Goal: Find specific page/section: Find specific page/section

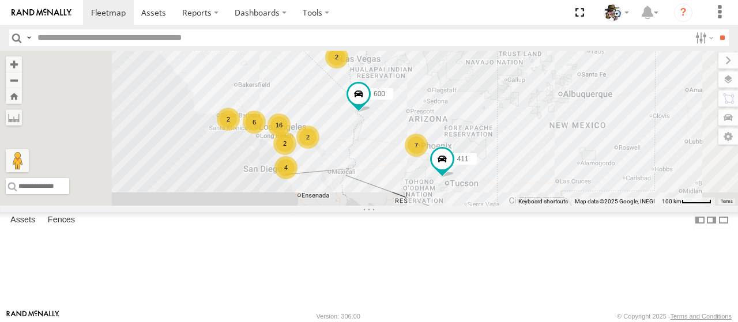
drag, startPoint x: 401, startPoint y: 248, endPoint x: 479, endPoint y: 196, distance: 93.5
click at [485, 189] on div "484 600 16 7 6 2 4 411 2 2 2" at bounding box center [369, 128] width 738 height 155
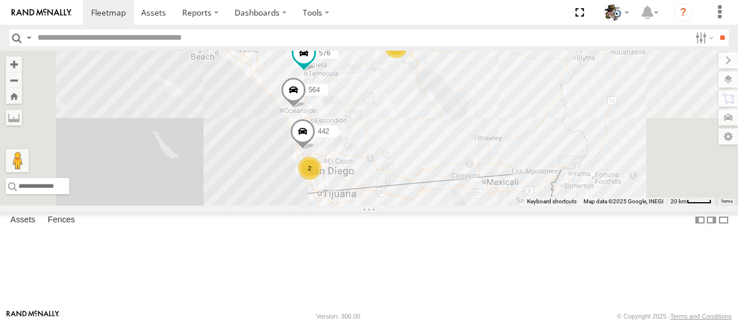
drag, startPoint x: 404, startPoint y: 110, endPoint x: 433, endPoint y: 130, distance: 35.3
click at [423, 132] on div "484 600 411 2 532 442 564 566 2 576 531 441" at bounding box center [369, 128] width 738 height 155
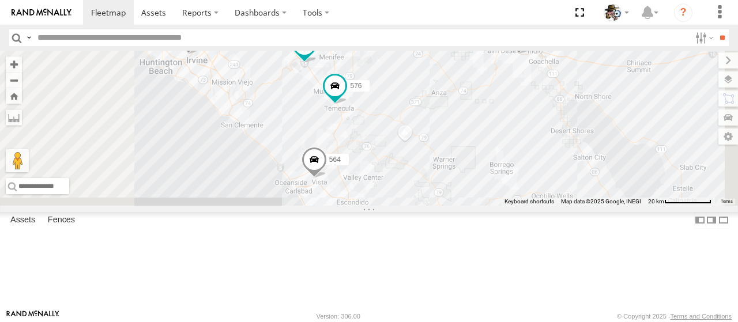
drag, startPoint x: 414, startPoint y: 94, endPoint x: 439, endPoint y: 120, distance: 36.3
click at [437, 121] on div "484 600 411 532 442 564 566 576 531 441 581 533 472 567" at bounding box center [369, 128] width 738 height 155
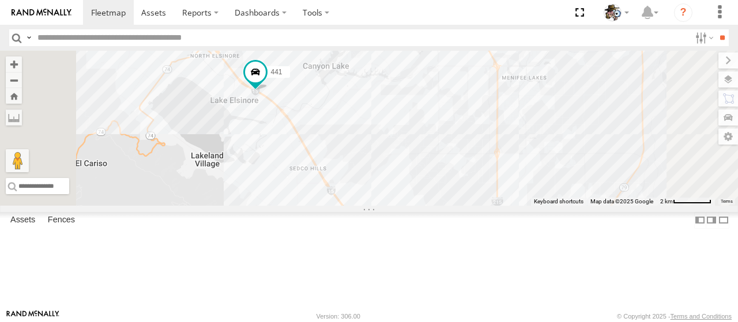
drag, startPoint x: 394, startPoint y: 131, endPoint x: 460, endPoint y: 161, distance: 72.2
click at [460, 161] on div "484 600 411 532 442 564 566 576 531 441 581 533 472 567" at bounding box center [369, 128] width 738 height 155
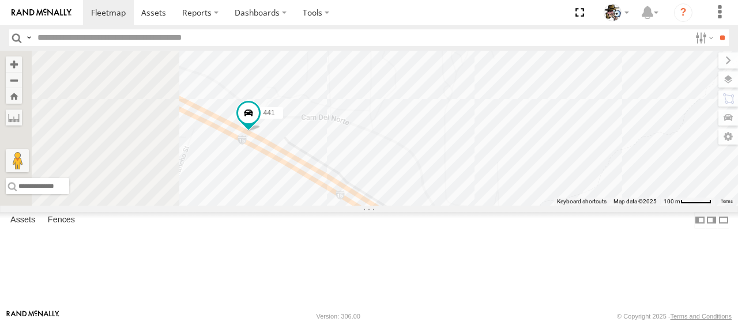
drag, startPoint x: 399, startPoint y: 164, endPoint x: 620, endPoint y: 141, distance: 221.4
click at [620, 141] on div "484 600 411 532 442 564 566 576 531 441 581 533 472 567" at bounding box center [369, 128] width 738 height 155
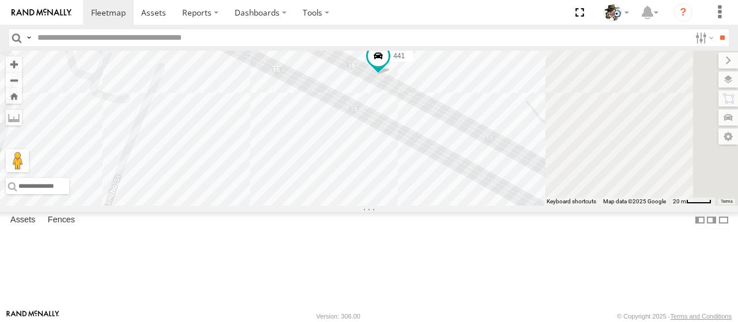
drag, startPoint x: 605, startPoint y: 129, endPoint x: 432, endPoint y: 217, distance: 194.1
click at [432, 206] on div "484 600 411 532 442 564 566 576 531 441 581 533 472 567" at bounding box center [369, 128] width 738 height 155
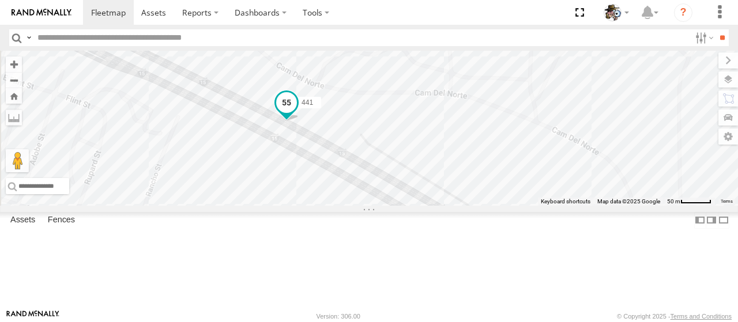
click at [297, 113] on span at bounding box center [286, 102] width 21 height 21
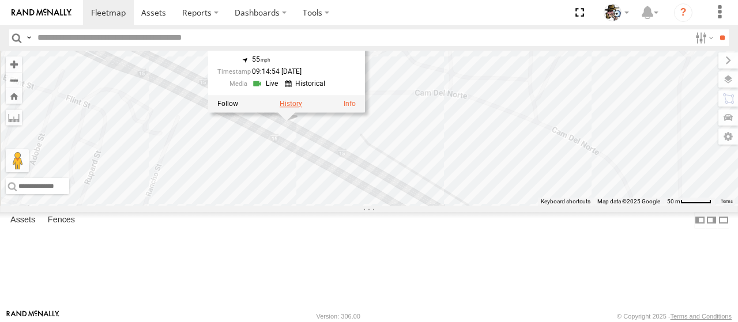
click at [302, 108] on label at bounding box center [291, 104] width 22 height 8
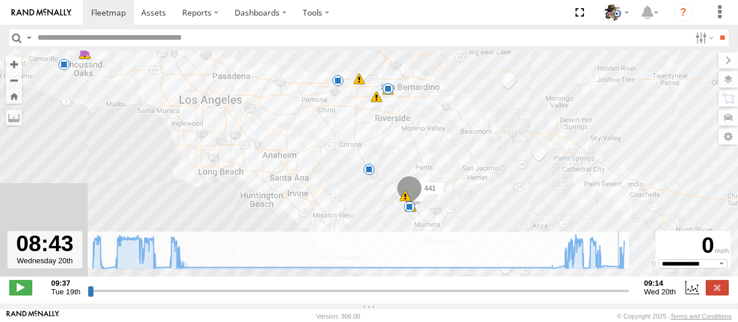
drag, startPoint x: 92, startPoint y: 301, endPoint x: 614, endPoint y: 288, distance: 522.4
click at [614, 288] on input "range" at bounding box center [358, 290] width 541 height 11
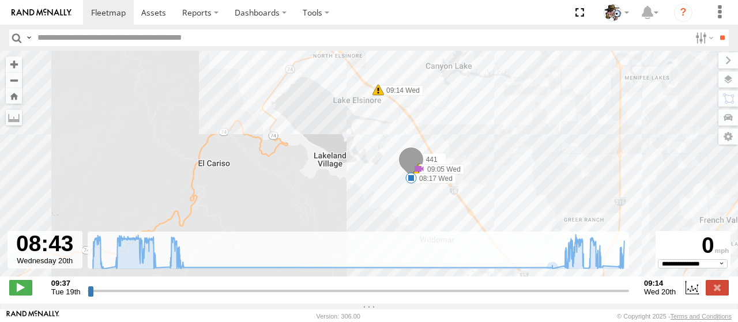
drag, startPoint x: 500, startPoint y: 205, endPoint x: 506, endPoint y: 80, distance: 124.6
click at [506, 80] on div "441 09:37 Tue 09:48 Tue 09:48 Tue 09:48 Tue 10:04 Tue 10:36 Tue 11:22 Tue 11:22…" at bounding box center [369, 170] width 738 height 238
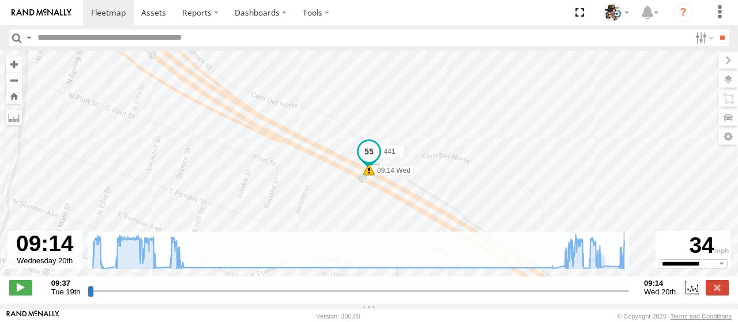
drag, startPoint x: 615, startPoint y: 297, endPoint x: 632, endPoint y: 297, distance: 16.7
type input "**********"
click at [629, 296] on input "range" at bounding box center [358, 290] width 541 height 11
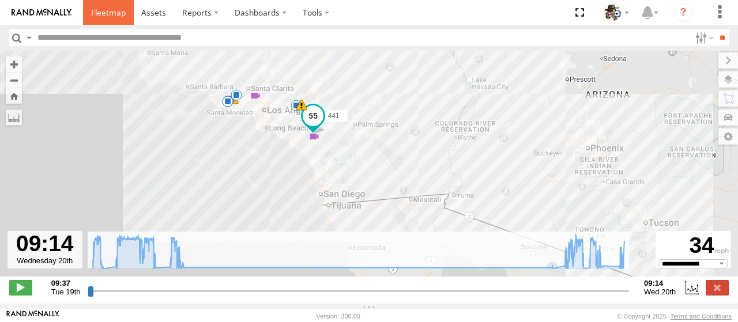
click at [107, 7] on span at bounding box center [108, 12] width 35 height 11
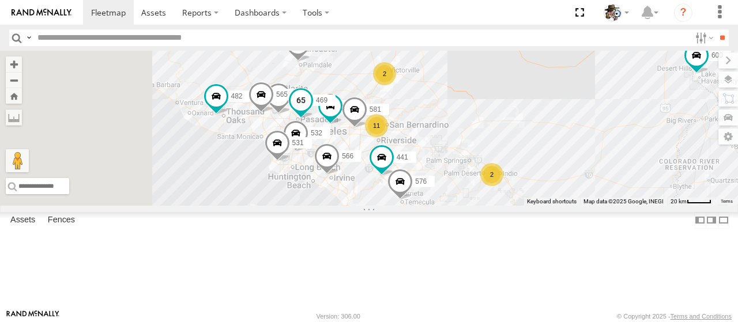
drag, startPoint x: 419, startPoint y: 167, endPoint x: 478, endPoint y: 150, distance: 62.4
click at [327, 104] on span "469" at bounding box center [322, 100] width 12 height 8
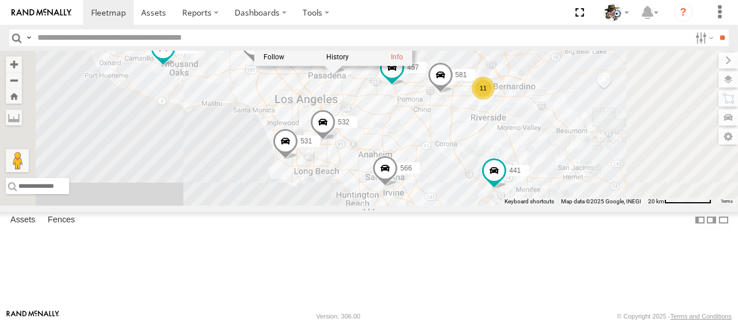
click at [375, 206] on div "484 600 530 532 457 581 564 566 482 576 531 565 443 469 441 469 Rialto I-210 Ci…" at bounding box center [369, 128] width 738 height 155
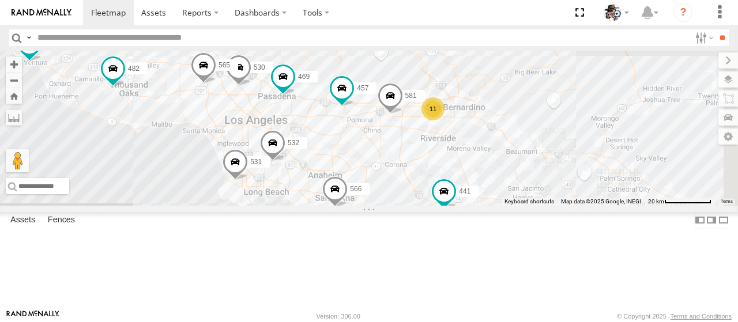
drag, startPoint x: 365, startPoint y: 205, endPoint x: 311, endPoint y: 228, distance: 58.9
click at [311, 206] on div "484 600 530 532 457 581 564 566 482 576 531 565 443 469 441 508 11 588 568" at bounding box center [369, 128] width 738 height 155
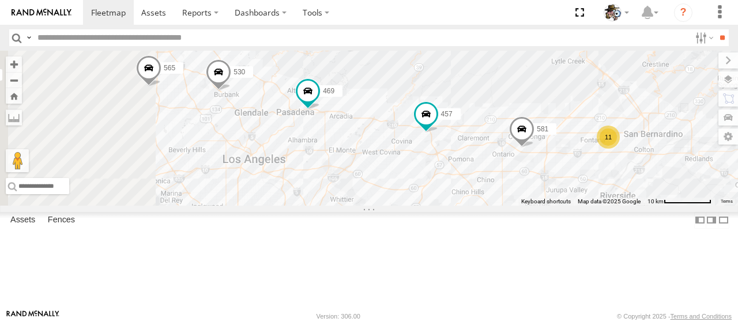
drag, startPoint x: 429, startPoint y: 133, endPoint x: 480, endPoint y: 186, distance: 73.0
click at [480, 186] on div "484 600 530 532 457 581 564 566 482 576 531 565 443 469 441 508 588 568 11" at bounding box center [369, 128] width 738 height 155
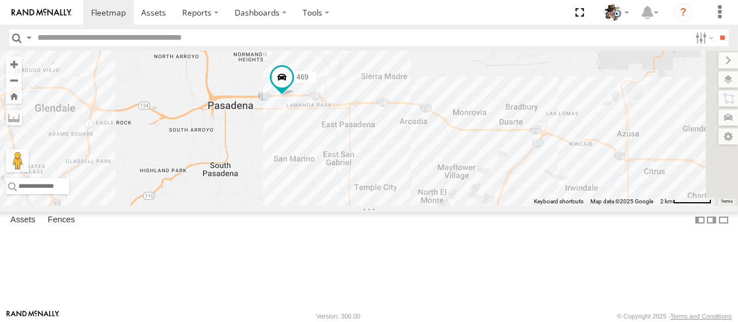
drag, startPoint x: 496, startPoint y: 156, endPoint x: 436, endPoint y: 190, distance: 68.9
click at [436, 190] on div "484 600 530 532 457 581 564 566 482 576 531 565 443 469 441 508 588 568" at bounding box center [369, 128] width 738 height 155
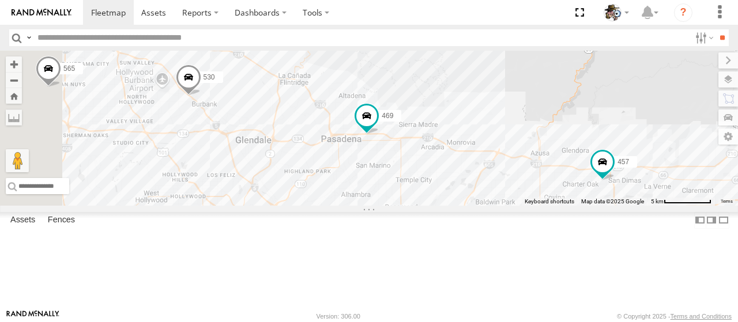
drag, startPoint x: 396, startPoint y: 170, endPoint x: 491, endPoint y: 205, distance: 100.7
click at [491, 205] on div "484 600 530 532 457 581 564 566 482 576 531 565 443 469 441 508 588 568" at bounding box center [369, 128] width 738 height 155
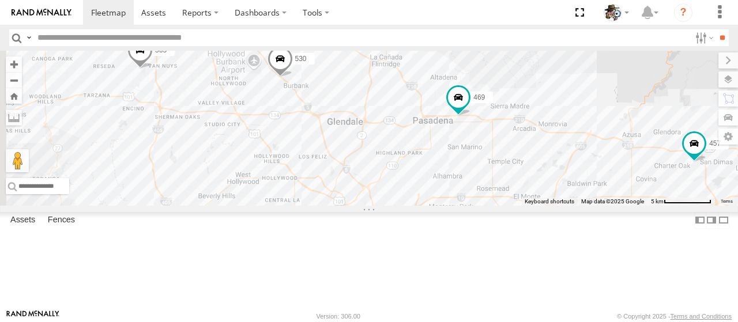
drag, startPoint x: 492, startPoint y: 221, endPoint x: 582, endPoint y: 200, distance: 91.7
click at [582, 200] on div "484 600 530 532 457 581 564 566 482 576 531 565 443 469 441 508 588 568" at bounding box center [369, 128] width 738 height 155
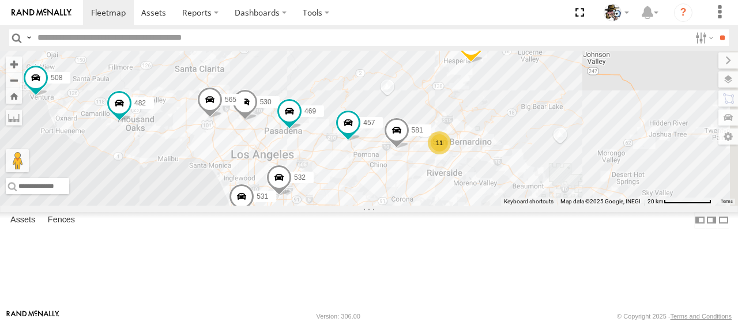
drag, startPoint x: 454, startPoint y: 206, endPoint x: 346, endPoint y: 183, distance: 109.6
click at [346, 186] on div "484 600 530 532 457 581 564 566 482 576 531 565 443 469 441 508 588 568 11" at bounding box center [369, 128] width 738 height 155
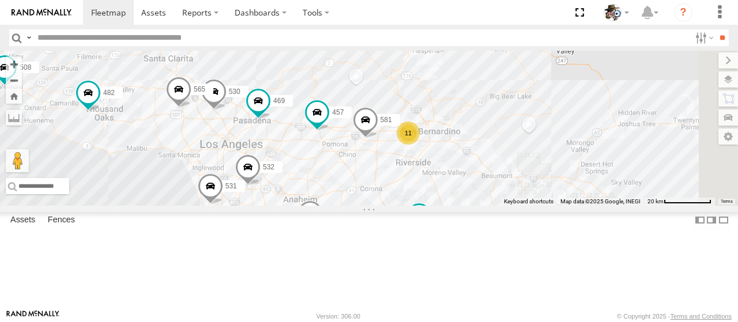
drag, startPoint x: 476, startPoint y: 213, endPoint x: 438, endPoint y: 213, distance: 37.5
click at [438, 206] on div "484 600 530 532 457 581 564 566 482 576 531 565 443 469 441 508 588 568 11" at bounding box center [369, 128] width 738 height 155
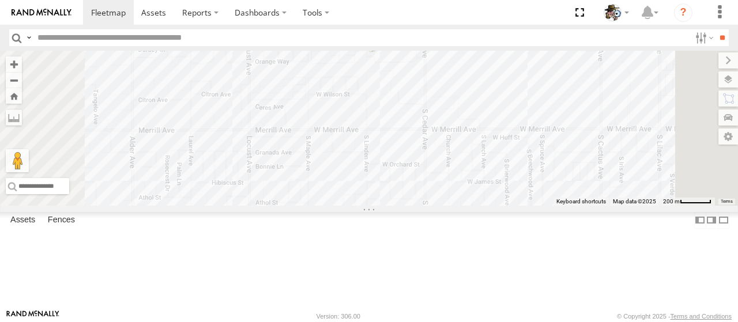
drag, startPoint x: 519, startPoint y: 120, endPoint x: 500, endPoint y: 150, distance: 35.2
click at [500, 150] on div "484 600 530 532 457 581 564 566 482 576 531 565 443 469 441 508 588 568 597 10" at bounding box center [369, 128] width 738 height 155
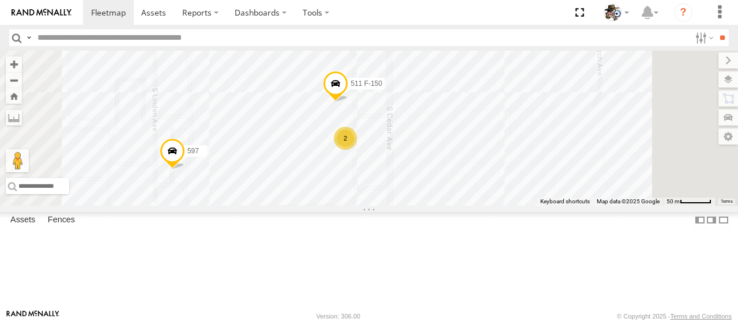
drag, startPoint x: 569, startPoint y: 117, endPoint x: 540, endPoint y: 237, distance: 123.5
click at [540, 206] on div "484 600 530 532 457 581 564 566 482 576 531 565 443 469 441 508 588 568 597 511…" at bounding box center [369, 128] width 738 height 155
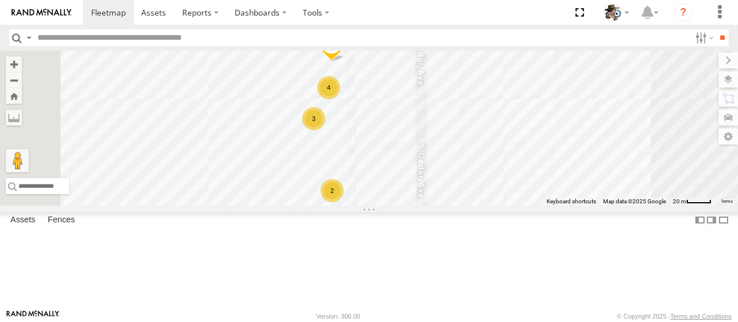
drag, startPoint x: 551, startPoint y: 152, endPoint x: 566, endPoint y: 194, distance: 44.7
click at [566, 194] on div "484 600 530 532 457 581 564 566 482 576 531 565 443 469 441 508 588 568 597 4 3…" at bounding box center [369, 128] width 738 height 155
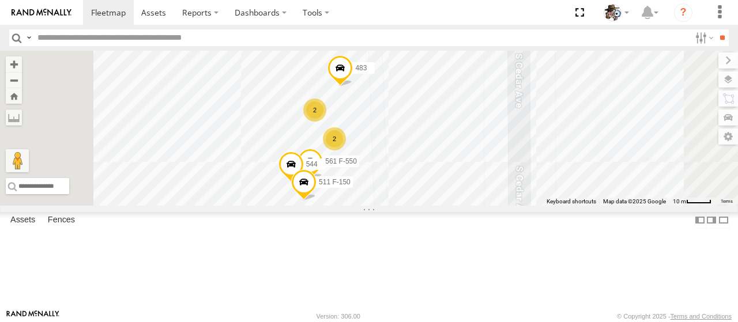
drag, startPoint x: 507, startPoint y: 162, endPoint x: 555, endPoint y: 258, distance: 107.0
click at [555, 206] on div "484 600 530 532 457 581 564 566 482 576 531 565 443 469 441 508 588 568 597 483…" at bounding box center [369, 128] width 738 height 155
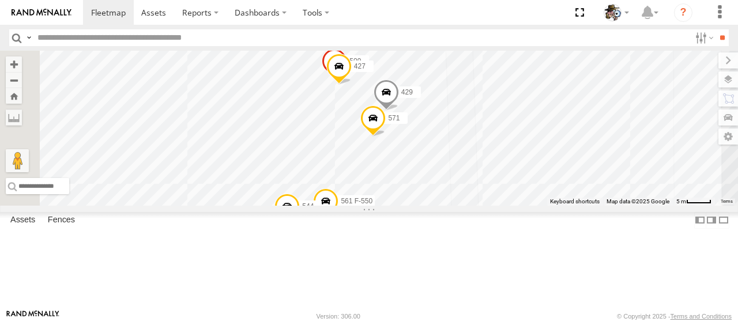
drag, startPoint x: 546, startPoint y: 194, endPoint x: 601, endPoint y: 249, distance: 77.9
click at [601, 206] on div "484 600 530 532 457 581 564 566 482 576 531 565 443 469 441 508 588 568 597 483…" at bounding box center [369, 128] width 738 height 155
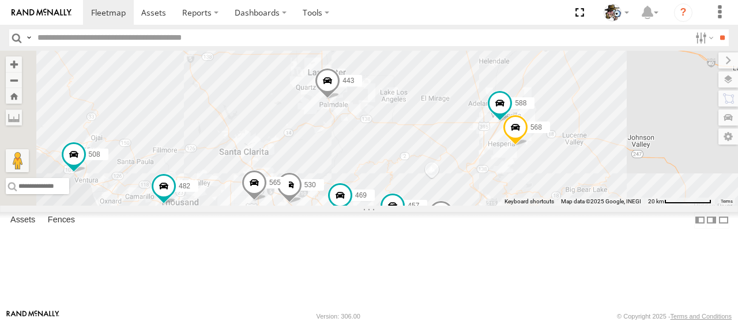
drag, startPoint x: 375, startPoint y: 118, endPoint x: 576, endPoint y: 231, distance: 230.7
click at [576, 206] on div "484 600 530 532 457 581 564 566 482 576 531 565 443 469 441 508 588 568 11 2" at bounding box center [369, 128] width 738 height 155
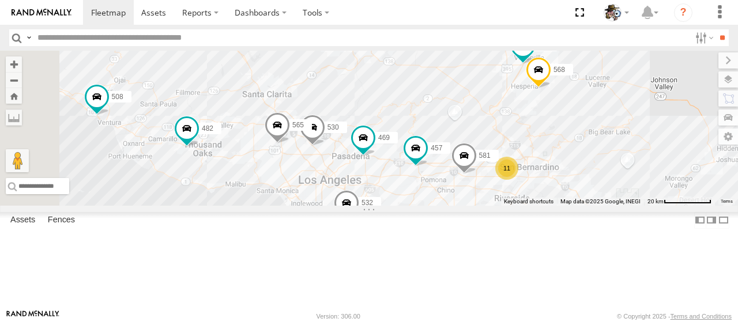
drag, startPoint x: 430, startPoint y: 146, endPoint x: 453, endPoint y: 83, distance: 66.9
click at [453, 83] on div "484 600 530 532 457 581 564 566 482 576 531 565 443 469 441 508 588 568 11 2" at bounding box center [369, 128] width 738 height 155
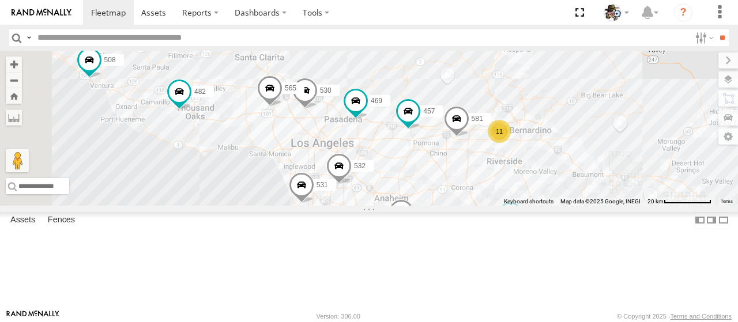
drag, startPoint x: 516, startPoint y: 164, endPoint x: 508, endPoint y: 124, distance: 41.2
click at [508, 124] on div "484 600 530 532 457 581 564 566 482 576 531 565 443 469 441 508 588 568 11 2" at bounding box center [369, 128] width 738 height 155
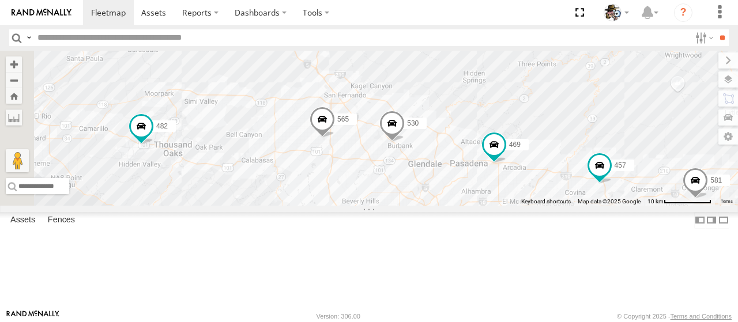
drag, startPoint x: 441, startPoint y: 144, endPoint x: 561, endPoint y: 201, distance: 133.3
click at [584, 206] on div "484 600 530 532 457 581 564 566 482 576 531 565 443 469 441 508 588 568" at bounding box center [369, 128] width 738 height 155
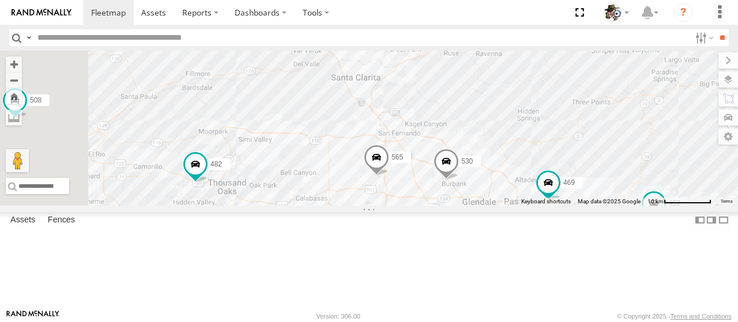
drag, startPoint x: 442, startPoint y: 230, endPoint x: 488, endPoint y: 262, distance: 56.8
click at [496, 206] on div "484 600 530 532 457 581 564 566 482 576 531 565 443 469 441 508 588 568" at bounding box center [369, 128] width 738 height 155
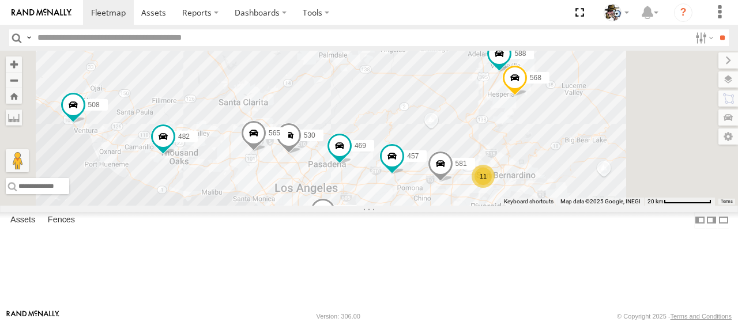
drag, startPoint x: 500, startPoint y: 141, endPoint x: 425, endPoint y: 130, distance: 75.2
click at [425, 130] on div "484 600 530 532 457 581 564 566 482 576 531 565 443 469 441 508 588 568 11" at bounding box center [369, 128] width 738 height 155
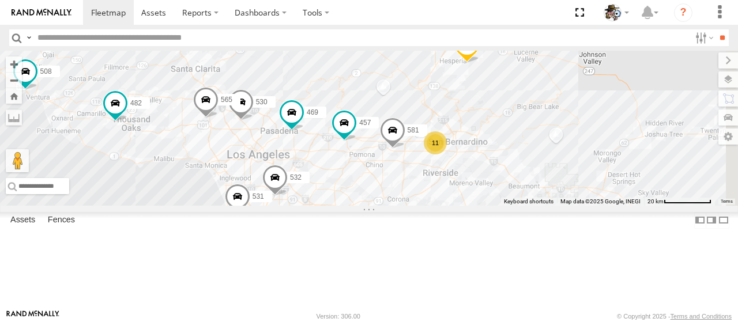
drag, startPoint x: 525, startPoint y: 149, endPoint x: 468, endPoint y: 138, distance: 58.2
click at [472, 110] on div "484 600 530 532 457 581 564 566 482 576 531 565 443 469 441 508 588 568 11" at bounding box center [369, 128] width 738 height 155
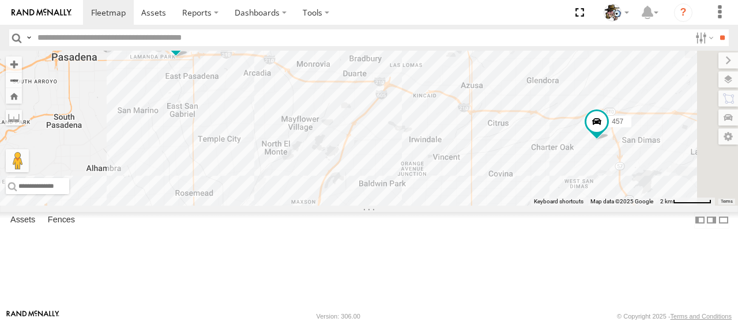
drag, startPoint x: 507, startPoint y: 68, endPoint x: 451, endPoint y: 84, distance: 58.2
click at [451, 84] on div "484 600 530 532 457 581 564 566 482 576 531 565 443 469 441 508 588 568" at bounding box center [369, 128] width 738 height 155
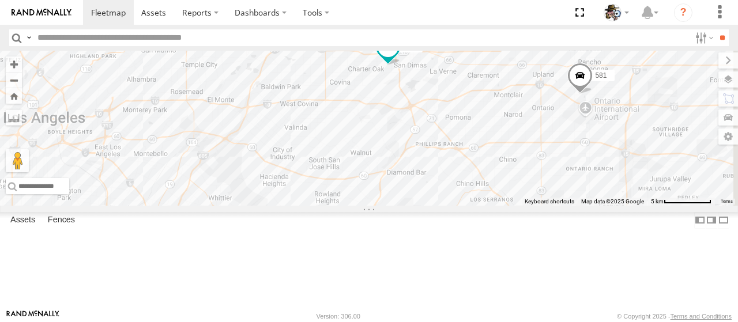
drag, startPoint x: 532, startPoint y: 202, endPoint x: 466, endPoint y: 174, distance: 71.5
click at [462, 176] on div "484 600 530 532 457 581 564 566 482 576 531 565 443 469 441 508 588 568" at bounding box center [369, 128] width 738 height 155
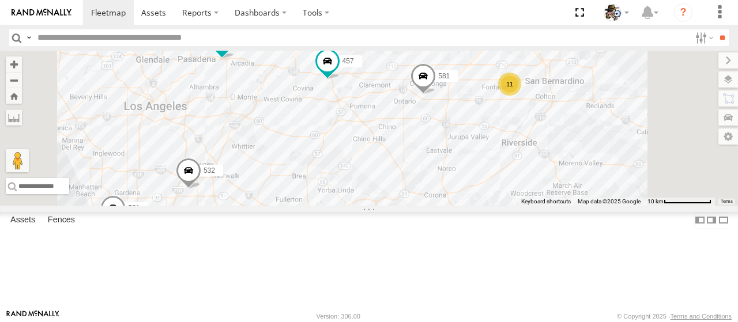
drag, startPoint x: 528, startPoint y: 235, endPoint x: 500, endPoint y: 219, distance: 32.0
click at [500, 206] on div "484 600 530 532 457 581 564 566 482 576 531 565 443 469 441 508 588 568 11" at bounding box center [369, 128] width 738 height 155
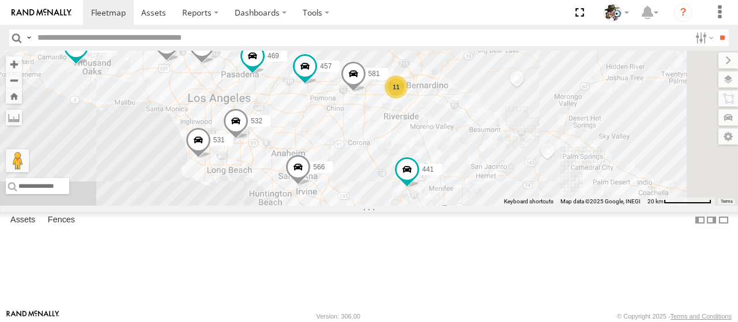
drag, startPoint x: 560, startPoint y: 275, endPoint x: 511, endPoint y: 223, distance: 71.4
click at [511, 206] on div "484 600 530 532 457 581 564 566 482 576 531 565 443 469 441 508 588 568 11" at bounding box center [369, 128] width 738 height 155
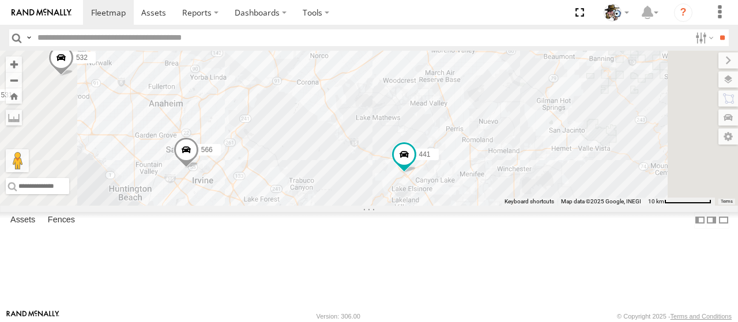
drag, startPoint x: 534, startPoint y: 240, endPoint x: 505, endPoint y: 223, distance: 34.1
click at [505, 206] on div "484 600 530 532 457 581 564 566 482 576 531 565 443 469 441 508 588 568 11" at bounding box center [369, 128] width 738 height 155
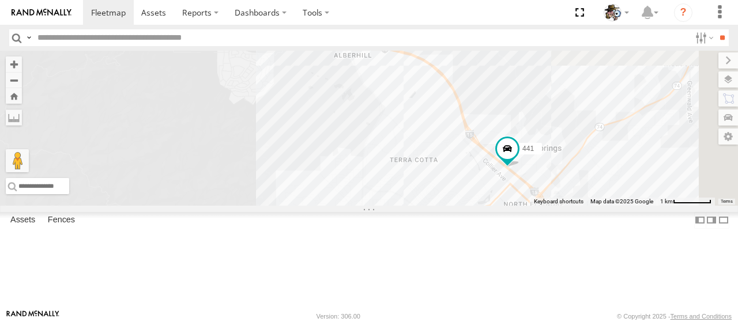
drag, startPoint x: 619, startPoint y: 247, endPoint x: 446, endPoint y: 202, distance: 178.0
click at [446, 202] on div "484 600 530 532 457 581 564 566 482 576 531 565 443 469 441 508 588 568" at bounding box center [369, 128] width 738 height 155
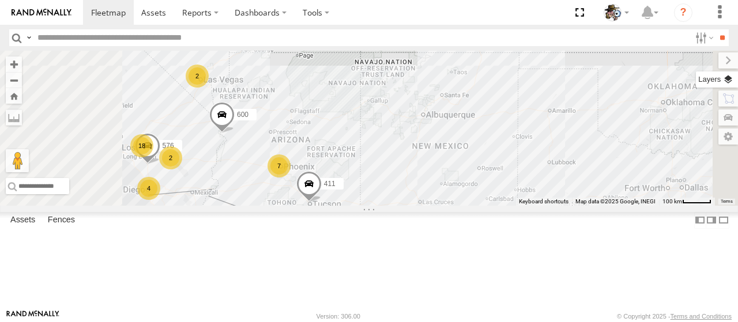
click at [727, 76] on label at bounding box center [717, 79] width 42 height 16
click at [0, 0] on span "Basemaps" at bounding box center [0, 0] width 0 height 0
click at [0, 0] on span "Satellite + Roadmap" at bounding box center [0, 0] width 0 height 0
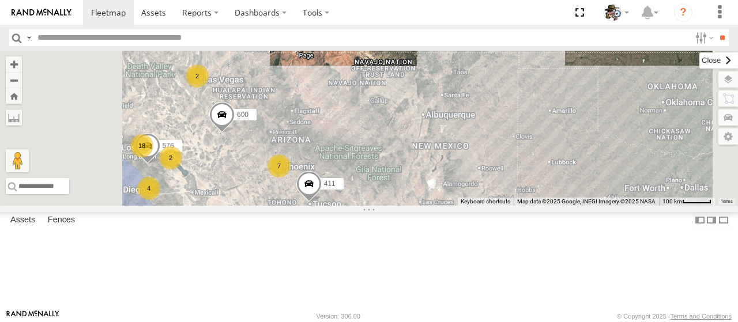
click at [699, 61] on label at bounding box center [718, 60] width 39 height 16
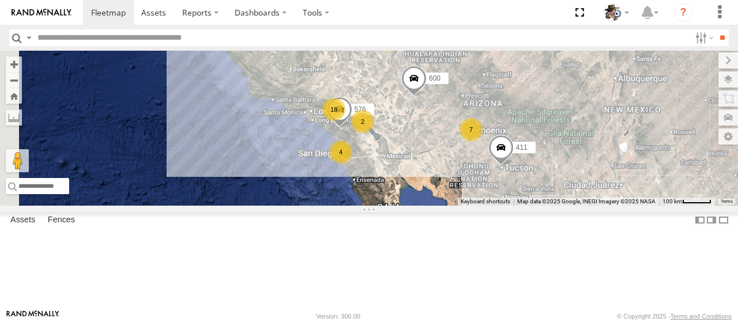
drag, startPoint x: 426, startPoint y: 208, endPoint x: 602, endPoint y: 175, distance: 178.9
click at [602, 175] on div "411 484 600 18 7 4 2 576 2" at bounding box center [369, 128] width 738 height 155
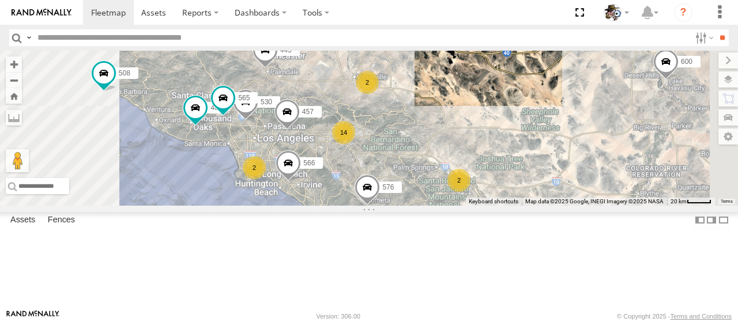
drag, startPoint x: 540, startPoint y: 95, endPoint x: 540, endPoint y: 134, distance: 39.2
click at [540, 134] on div "411 484 600 576 508 14 530 2 2 442 457 564 566 2 482 565 443" at bounding box center [369, 128] width 738 height 155
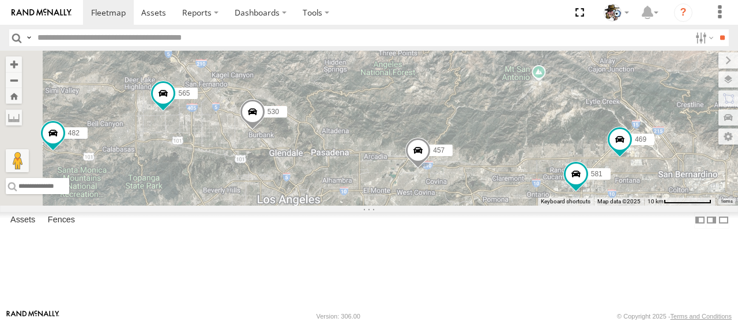
drag, startPoint x: 551, startPoint y: 152, endPoint x: 561, endPoint y: 184, distance: 33.7
click at [580, 206] on div "411 484 600 576 508 530 442 457 564 566 482 565 443 588 532 581 568 531 441 469" at bounding box center [369, 128] width 738 height 155
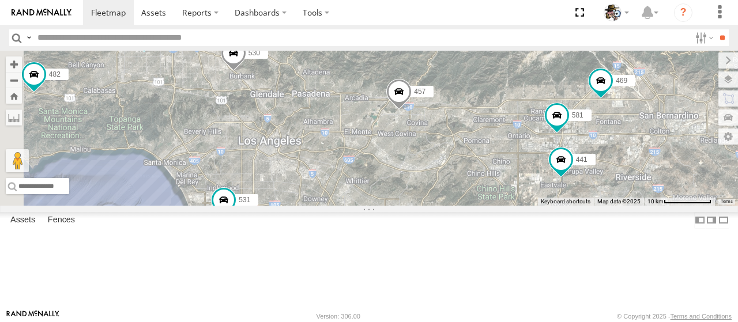
drag, startPoint x: 521, startPoint y: 144, endPoint x: 502, endPoint y: 86, distance: 60.9
click at [502, 86] on div "411 484 600 576 508 530 442 457 564 566 482 565 443 588 532 581 568 531 441 469" at bounding box center [369, 128] width 738 height 155
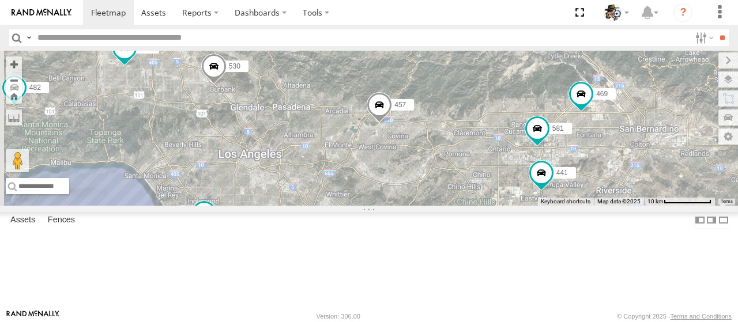
drag, startPoint x: 513, startPoint y: 223, endPoint x: 491, endPoint y: 236, distance: 25.6
click at [491, 206] on div "411 484 600 576 508 530 442 457 564 566 482 565 443 588 532 581 568 531 441 469" at bounding box center [369, 128] width 738 height 155
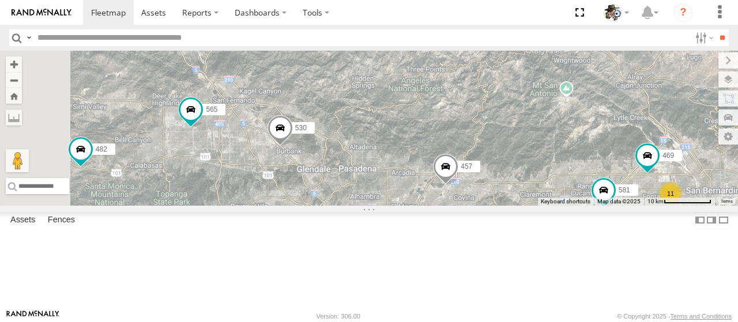
drag, startPoint x: 505, startPoint y: 237, endPoint x: 560, endPoint y: 289, distance: 75.9
click at [572, 206] on div "411 484 600 576 508 530 442 457 564 566 482 565 443 588 532 581 568 531 441 469…" at bounding box center [369, 128] width 738 height 155
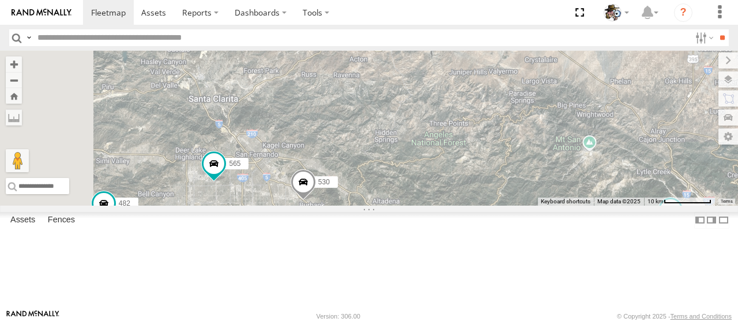
drag, startPoint x: 473, startPoint y: 185, endPoint x: 497, endPoint y: 251, distance: 70.0
click at [497, 206] on div "411 484 600 576 508 530 442 457 564 566 482 565 443 588 532 581 568 531 441 469…" at bounding box center [369, 128] width 738 height 155
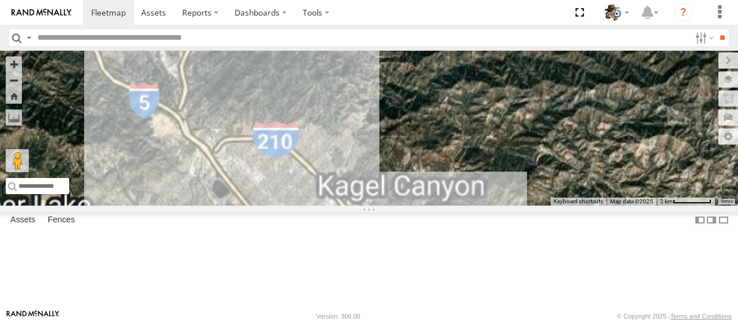
drag, startPoint x: 409, startPoint y: 101, endPoint x: 417, endPoint y: 223, distance: 122.5
click at [417, 206] on div "411 484 600 576 508 530 442 457 564 566 482 565 443 588 532 581 568 531 441 469" at bounding box center [369, 128] width 738 height 155
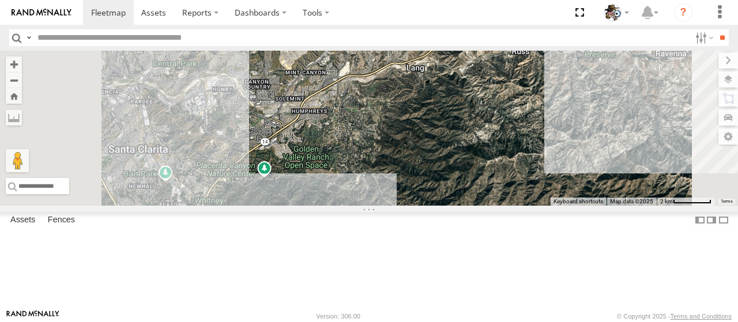
drag, startPoint x: 448, startPoint y: 193, endPoint x: 399, endPoint y: 225, distance: 59.0
click at [405, 206] on div "411 484 600 576 508 530 442 457 564 566 482 565 443 588 532 581 568 531 441 469" at bounding box center [369, 128] width 738 height 155
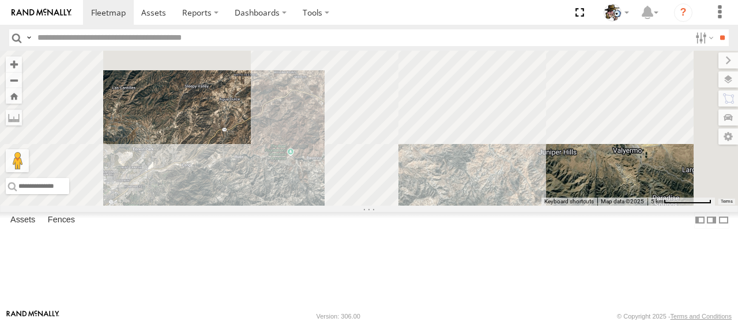
drag, startPoint x: 478, startPoint y: 172, endPoint x: 404, endPoint y: 193, distance: 77.9
click at [404, 193] on div "411 484 600 576 508 530 442 457 564 566 482 565 443 588 532 581 568 531 441 469" at bounding box center [369, 128] width 738 height 155
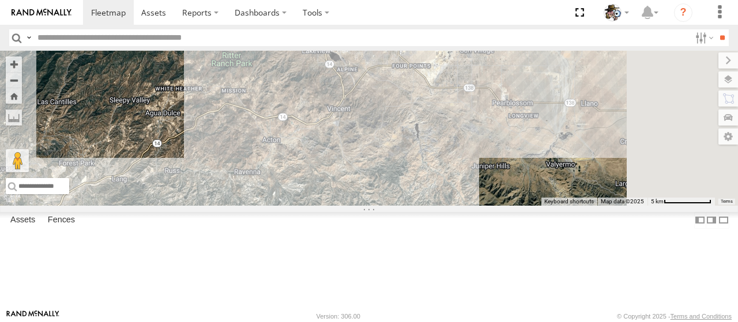
drag, startPoint x: 574, startPoint y: 230, endPoint x: 509, endPoint y: 242, distance: 66.3
click at [509, 206] on div "411 484 600 576 508 530 442 457 564 566 482 565 443 588 532 581 568 531 441 469" at bounding box center [369, 128] width 738 height 155
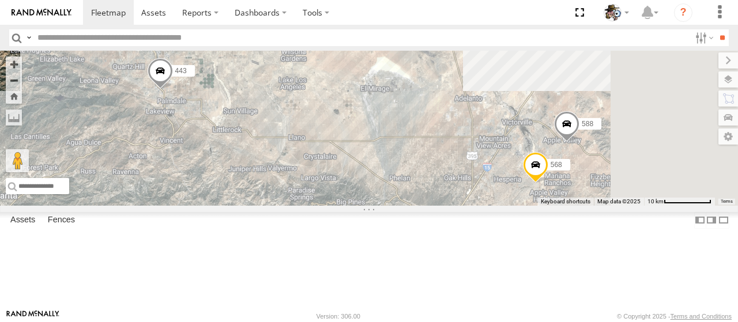
drag, startPoint x: 506, startPoint y: 245, endPoint x: 325, endPoint y: 240, distance: 181.1
click at [325, 206] on div "411 484 600 576 508 530 442 457 564 566 482 565 443 588 532 581 568 531 441 469" at bounding box center [369, 128] width 738 height 155
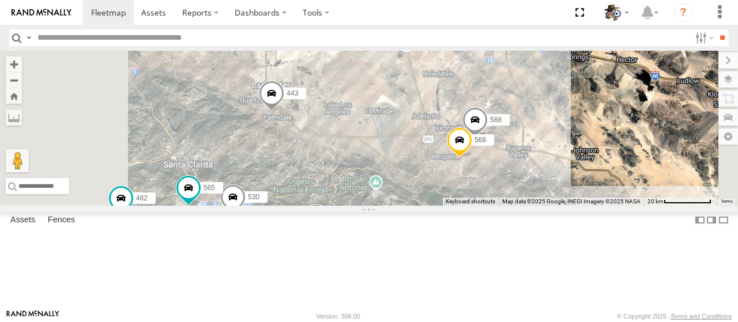
drag, startPoint x: 453, startPoint y: 250, endPoint x: 491, endPoint y: 216, distance: 51.0
click at [491, 206] on div "411 484 600 576 508 530 442 457 564 566 482 565 443 588 532 581 568 531 441 12" at bounding box center [369, 128] width 738 height 155
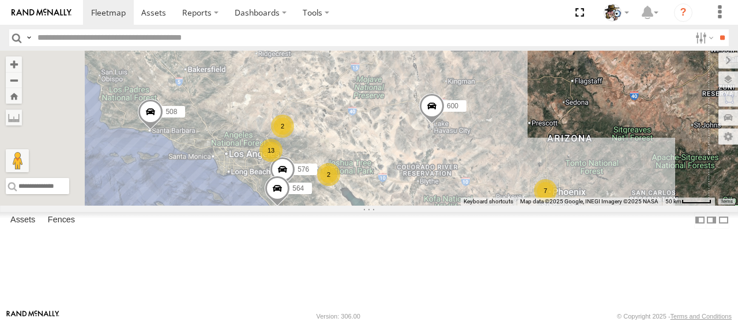
drag, startPoint x: 380, startPoint y: 154, endPoint x: 522, endPoint y: 157, distance: 141.3
click at [522, 157] on div "411 484 600 508 576 13 7 2 3 564 2 2" at bounding box center [369, 128] width 738 height 155
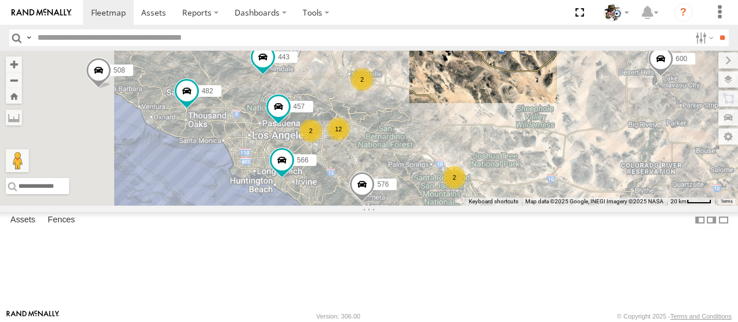
drag, startPoint x: 410, startPoint y: 180, endPoint x: 546, endPoint y: 149, distance: 139.6
click at [546, 149] on div "411 484 600 508 576 564 457 482 443 12 2 2 566 2" at bounding box center [369, 128] width 738 height 155
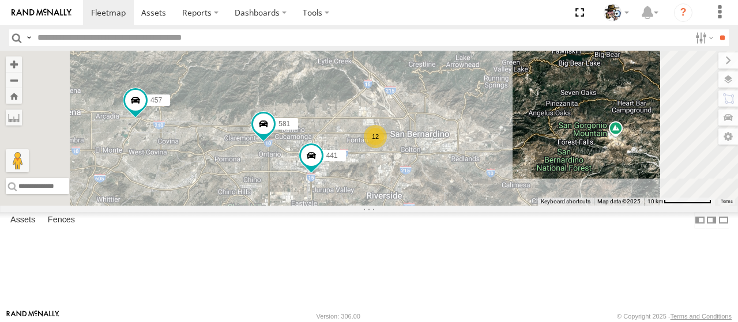
drag, startPoint x: 440, startPoint y: 172, endPoint x: 477, endPoint y: 144, distance: 46.1
click at [477, 144] on div "411 484 600 508 576 564 457 482 443 566 588 532 581 568 441 12" at bounding box center [369, 128] width 738 height 155
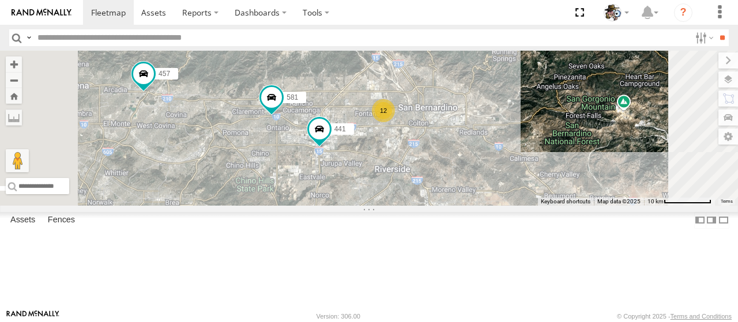
drag, startPoint x: 492, startPoint y: 238, endPoint x: 496, endPoint y: 212, distance: 26.7
click at [500, 206] on div "411 484 600 508 576 564 457 482 443 566 588 532 581 568 441 12" at bounding box center [369, 128] width 738 height 155
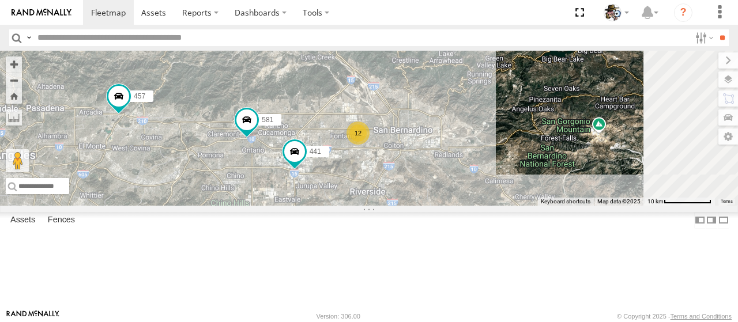
drag, startPoint x: 485, startPoint y: 212, endPoint x: 445, endPoint y: 228, distance: 43.2
click at [440, 206] on div "411 484 600 508 576 564 457 482 443 566 588 532 581 568 441 12" at bounding box center [369, 128] width 738 height 155
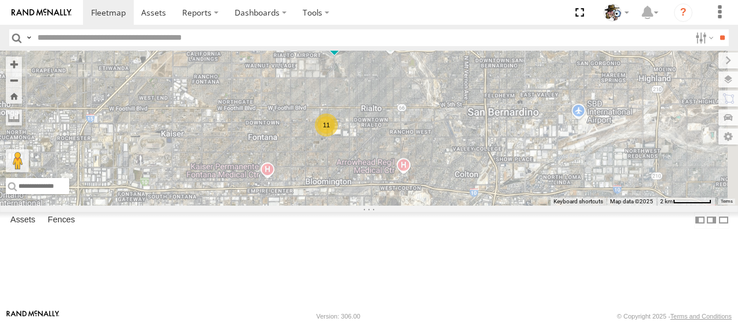
drag, startPoint x: 526, startPoint y: 116, endPoint x: 515, endPoint y: 190, distance: 74.5
click at [515, 190] on div "411 484 600 508 576 564 457 482 443 566 588 532 581 568 441 469 11" at bounding box center [369, 128] width 738 height 155
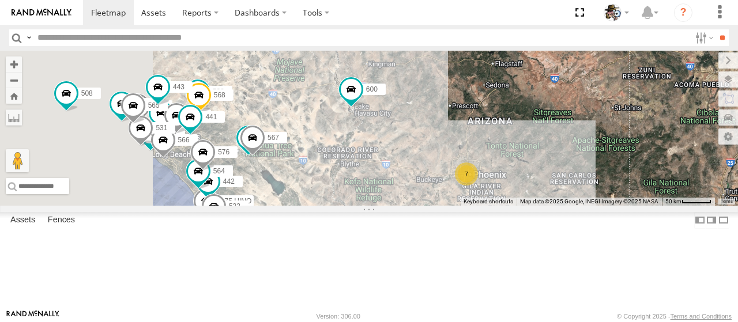
drag, startPoint x: 460, startPoint y: 132, endPoint x: 688, endPoint y: 181, distance: 232.9
click at [688, 181] on div "530 508 588 475 HINO 532 442 457 581 568 564 411 566 533 472 482 576 531 596 56…" at bounding box center [369, 128] width 738 height 155
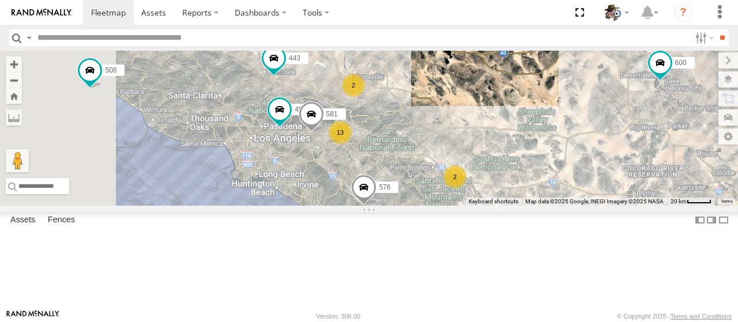
drag, startPoint x: 472, startPoint y: 156, endPoint x: 693, endPoint y: 136, distance: 222.3
click at [693, 136] on div "508 457 411 576 443 484 600 13 2 581 564 2" at bounding box center [369, 128] width 738 height 155
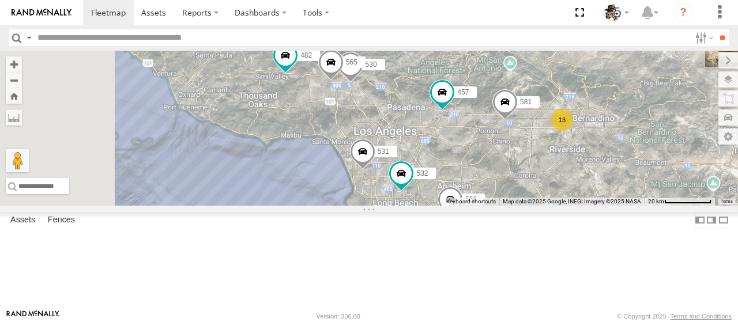
drag, startPoint x: 470, startPoint y: 134, endPoint x: 586, endPoint y: 176, distance: 122.9
click at [586, 176] on div "508 457 411 576 443 484 600 442 581 564 532 566 482 531 13 530 2 565" at bounding box center [369, 128] width 738 height 155
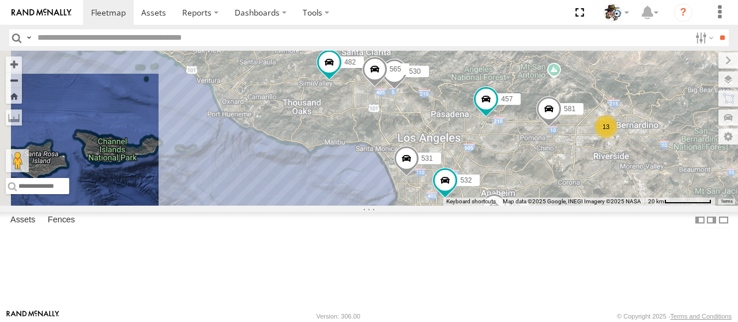
drag, startPoint x: 454, startPoint y: 166, endPoint x: 489, endPoint y: 176, distance: 36.5
click at [489, 176] on div "508 457 411 576 443 484 600 442 581 564 532 566 482 531 13 530 2 565" at bounding box center [369, 128] width 738 height 155
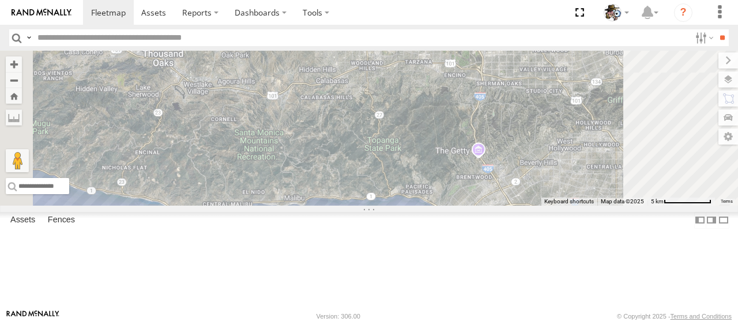
drag, startPoint x: 514, startPoint y: 150, endPoint x: 468, endPoint y: 216, distance: 79.5
click at [468, 206] on div "508 457 411 576 443 484 600 442 581 564 532 566 482 531 530 565" at bounding box center [369, 128] width 738 height 155
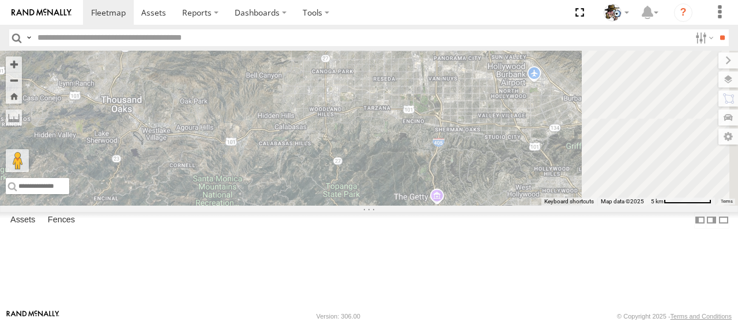
drag, startPoint x: 511, startPoint y: 166, endPoint x: 482, endPoint y: 192, distance: 38.8
click at [482, 192] on div "508 457 411 576 443 484 600 442 581 564 532 566 482 531 530 565" at bounding box center [369, 128] width 738 height 155
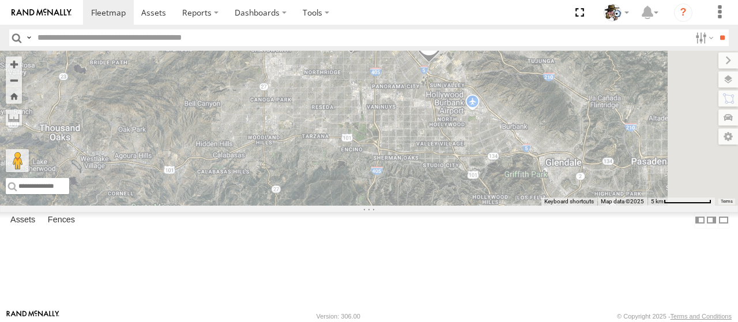
drag, startPoint x: 519, startPoint y: 174, endPoint x: 455, endPoint y: 206, distance: 70.9
click at [455, 206] on div "508 457 411 576 443 484 600 442 581 564 532 566 482 531 530 565" at bounding box center [369, 128] width 738 height 155
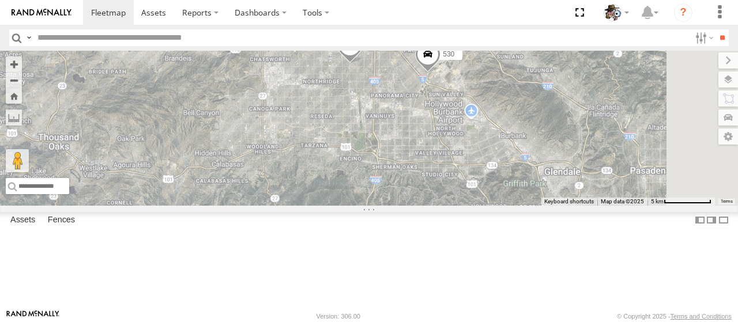
drag, startPoint x: 424, startPoint y: 153, endPoint x: 421, endPoint y: 193, distance: 39.8
click at [421, 193] on div "508 457 411 576 443 484 600 442 581 564 532 566 482 531 530 565" at bounding box center [369, 128] width 738 height 155
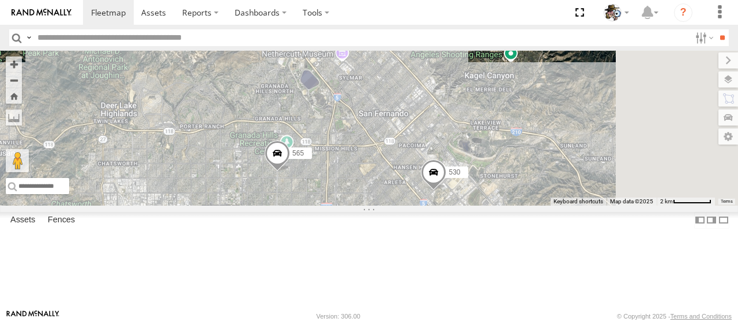
drag, startPoint x: 515, startPoint y: 183, endPoint x: 410, endPoint y: 203, distance: 106.8
click at [290, 172] on span at bounding box center [277, 156] width 25 height 31
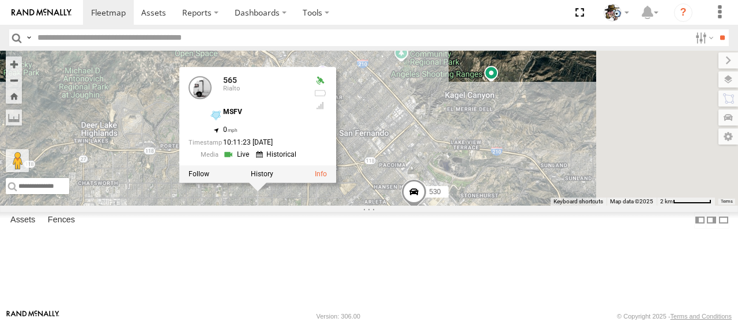
drag, startPoint x: 540, startPoint y: 184, endPoint x: 523, endPoint y: 201, distance: 23.6
click at [523, 201] on div "508 457 411 576 443 484 600 442 581 564 532 566 482 531 530 565 565 Rialto MSFV…" at bounding box center [369, 128] width 738 height 155
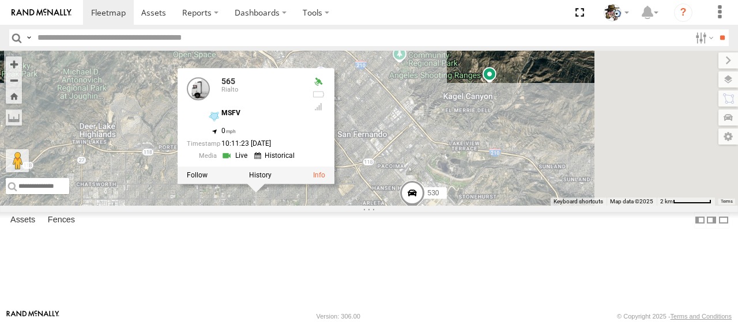
click at [615, 140] on div "508 457 411 576 443 484 600 442 581 564 532 566 482 531 530 565 565 Rialto MSFV…" at bounding box center [369, 128] width 738 height 155
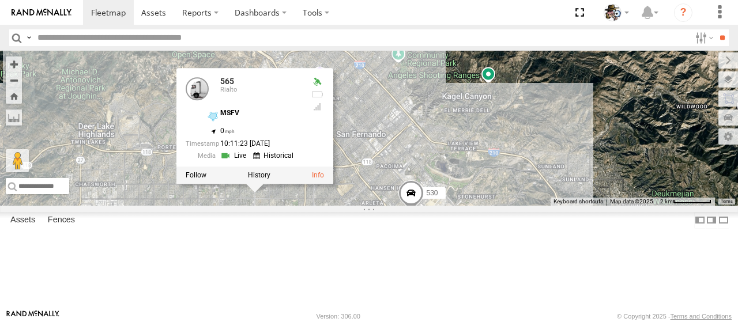
click at [334, 85] on div "508 457 411 576 443 484 600 442 581 564 532 566 482 531 530 565 565 Rialto MSFV…" at bounding box center [369, 128] width 738 height 155
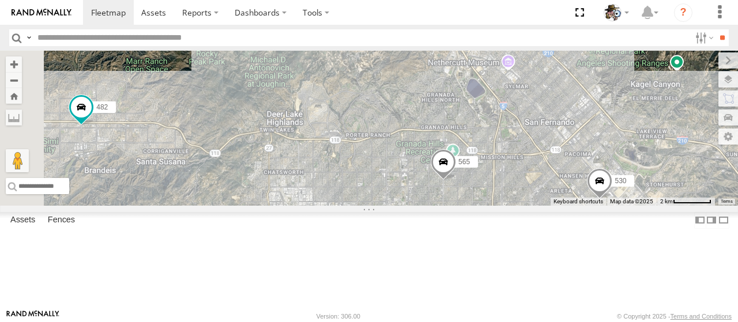
drag, startPoint x: 341, startPoint y: 132, endPoint x: 530, endPoint y: 120, distance: 188.9
click at [530, 120] on div "508 457 411 576 443 484 600 442 581 564 532 566 482 531 530 565" at bounding box center [369, 128] width 738 height 155
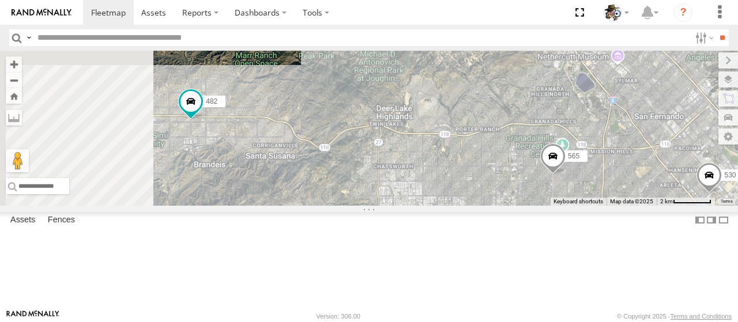
drag, startPoint x: 436, startPoint y: 113, endPoint x: 561, endPoint y: 107, distance: 125.2
click at [560, 107] on div "508 457 411 576 443 484 600 442 581 564 532 566 482 531 530 565" at bounding box center [369, 128] width 738 height 155
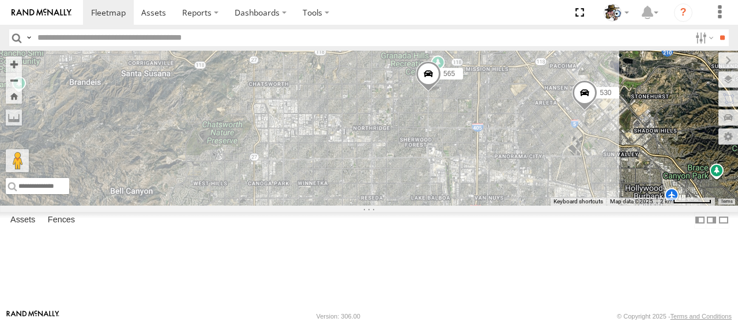
drag, startPoint x: 457, startPoint y: 111, endPoint x: 306, endPoint y: 31, distance: 171.7
click at [306, 31] on body at bounding box center [369, 161] width 738 height 322
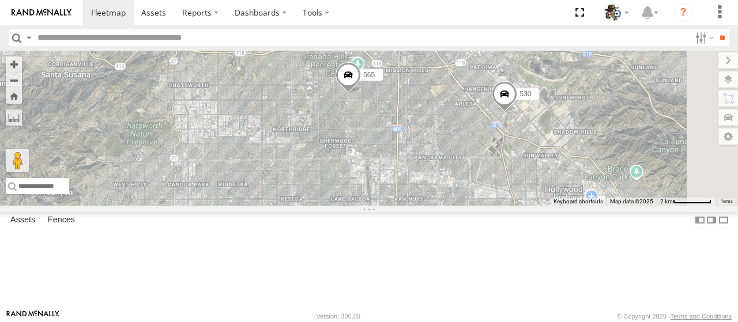
drag, startPoint x: 579, startPoint y: 169, endPoint x: 495, endPoint y: 170, distance: 84.7
click at [495, 170] on div "508 457 411 576 443 484 600 442 581 564 532 566 482 531 530 565" at bounding box center [369, 128] width 738 height 155
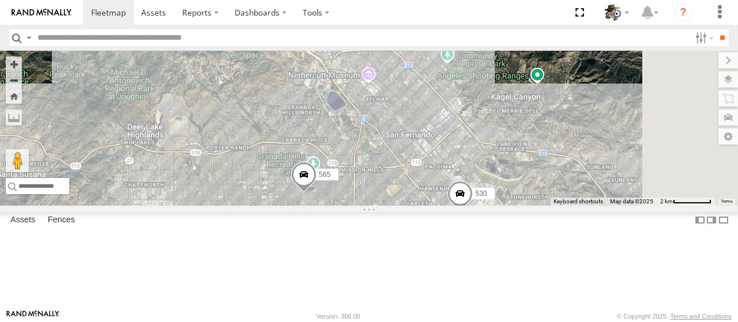
drag, startPoint x: 385, startPoint y: 63, endPoint x: 340, endPoint y: 178, distance: 123.7
click at [340, 178] on div "508 457 411 576 443 484 600 442 581 564 532 566 482 531 530 565" at bounding box center [369, 128] width 738 height 155
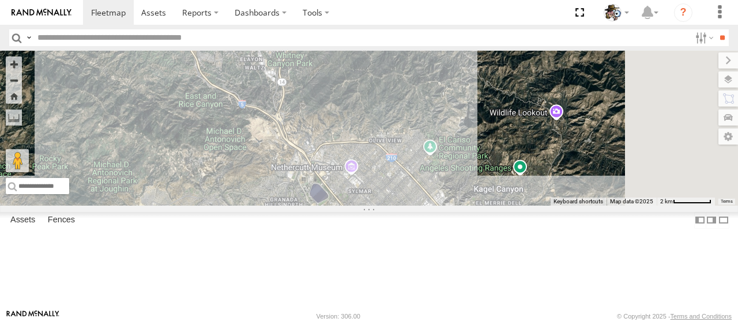
drag, startPoint x: 365, startPoint y: 138, endPoint x: 359, endPoint y: 215, distance: 77.0
click at [352, 206] on div "508 457 411 576 443 484 600 442 581 564 532 566 482 531 530 565" at bounding box center [369, 128] width 738 height 155
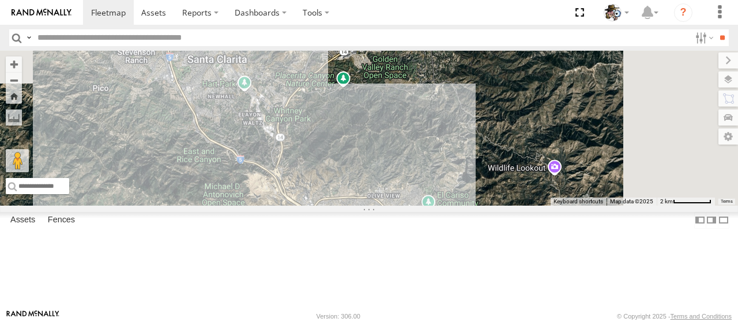
drag, startPoint x: 363, startPoint y: 191, endPoint x: 372, endPoint y: 229, distance: 39.3
click at [363, 206] on div "508 457 411 576 443 484 600 442 581 564 532 566 482 531 530 565" at bounding box center [369, 128] width 738 height 155
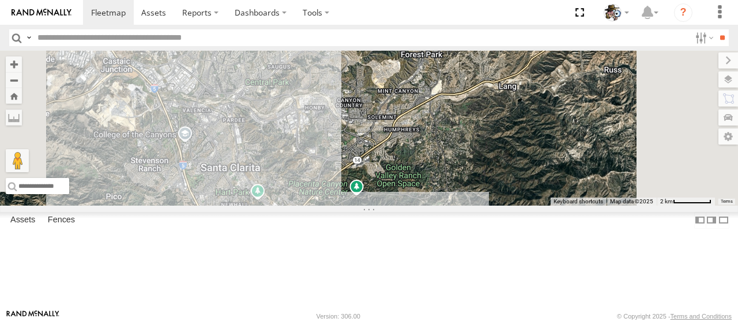
drag, startPoint x: 533, startPoint y: 154, endPoint x: 537, endPoint y: 241, distance: 87.1
click at [537, 206] on div "508 457 411 576 443 484 600 442 581 564 532 566 482 531 530 565" at bounding box center [369, 128] width 738 height 155
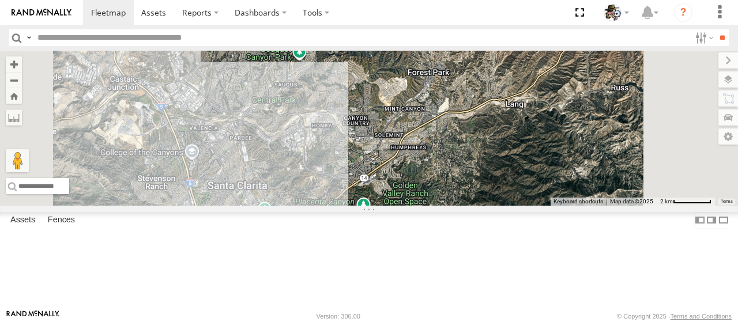
drag, startPoint x: 514, startPoint y: 186, endPoint x: 438, endPoint y: 205, distance: 78.9
click at [440, 205] on div "508 457 411 576 443 484 600 442 581 564 532 566 482 531 530 565" at bounding box center [369, 128] width 738 height 155
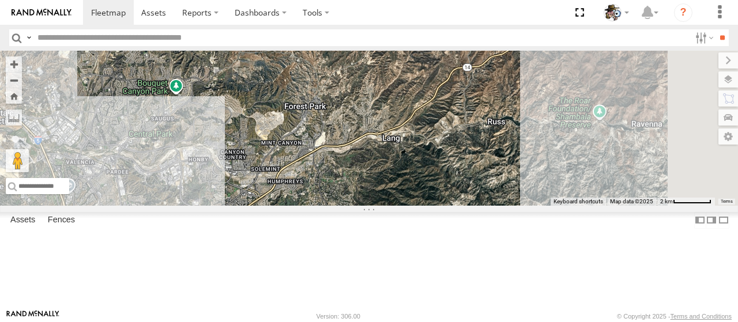
drag, startPoint x: 674, startPoint y: 159, endPoint x: 499, endPoint y: 242, distance: 194.2
click at [503, 206] on div "508 457 411 576 443 484 600 442 581 564 532 566 482 531 530 565" at bounding box center [369, 128] width 738 height 155
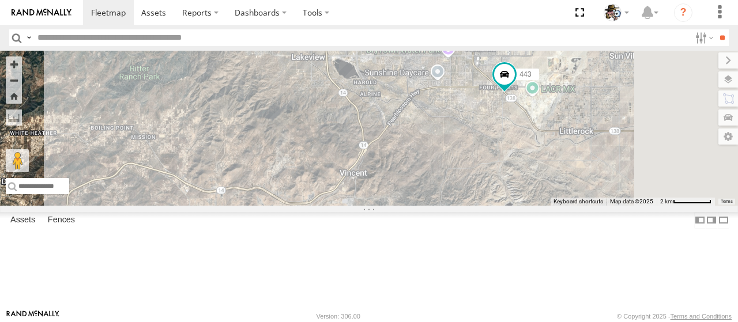
drag, startPoint x: 415, startPoint y: 243, endPoint x: 331, endPoint y: 254, distance: 84.9
click at [331, 206] on div "508 457 411 576 443 484 600 442 581 564 532 566 482 531 530 565" at bounding box center [369, 128] width 738 height 155
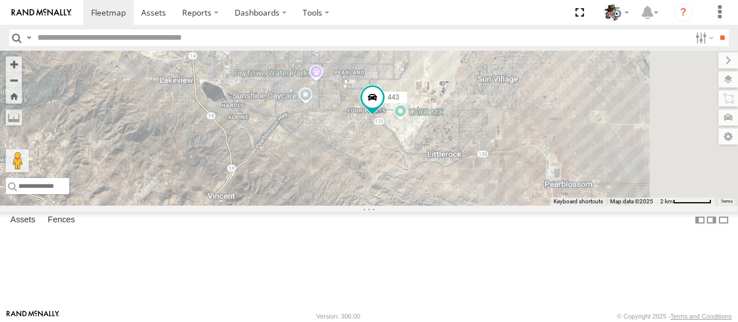
drag, startPoint x: 542, startPoint y: 226, endPoint x: 428, endPoint y: 224, distance: 114.7
click at [423, 206] on div "508 457 411 576 443 484 600 442 581 564 532 566 482 531 530 565" at bounding box center [369, 128] width 738 height 155
